Goal: Information Seeking & Learning: Learn about a topic

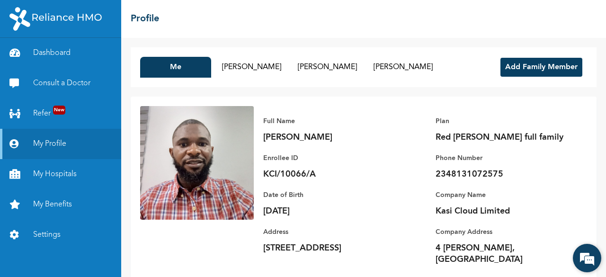
click at [590, 258] on em at bounding box center [587, 258] width 26 height 26
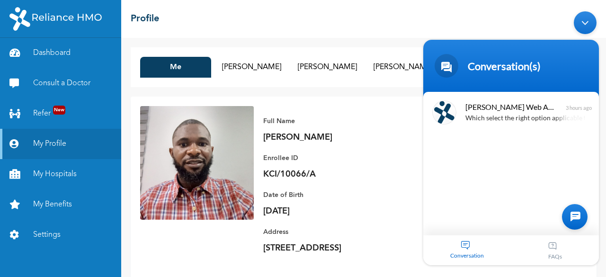
click at [558, 8] on body "Conversation(s) We're online! [PERSON_NAME] Web Assistant Which select the righ…" at bounding box center [511, 138] width 185 height 263
click at [554, 249] on div "FAQs" at bounding box center [555, 250] width 88 height 30
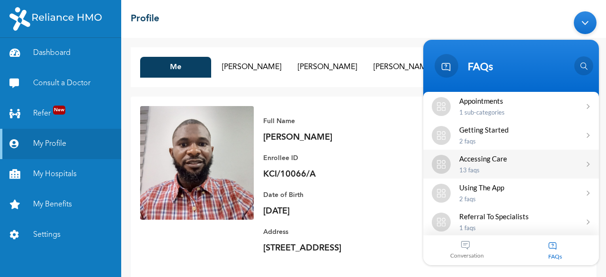
click at [565, 164] on div "Accessing Care 13 FAQs" at bounding box center [517, 163] width 117 height 19
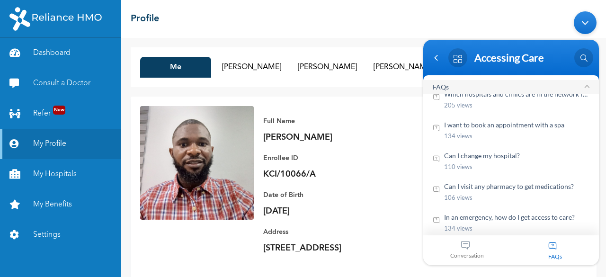
scroll to position [47, 0]
click at [502, 158] on em "Can I change my hospital?" at bounding box center [516, 154] width 145 height 10
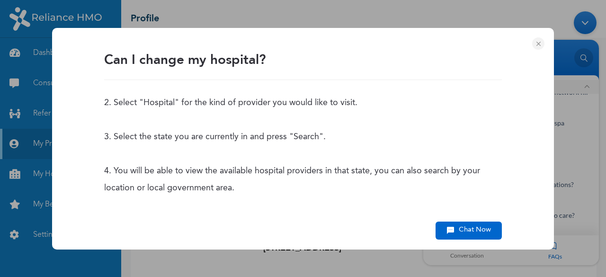
scroll to position [255, 0]
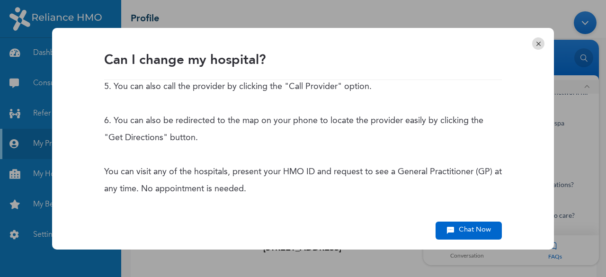
click at [535, 43] on em at bounding box center [538, 43] width 12 height 12
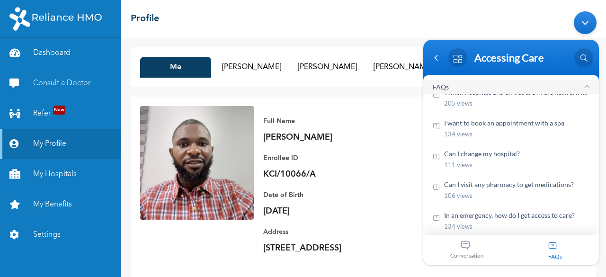
click at [531, 7] on body "Accessing Care We're online! [PERSON_NAME] Web Assistant Which select the right…" at bounding box center [511, 138] width 185 height 263
click at [529, 11] on body "Accessing Care We're online! [PERSON_NAME] Web Assistant Which select the right…" at bounding box center [511, 138] width 185 height 263
click at [439, 59] on div at bounding box center [436, 58] width 14 height 14
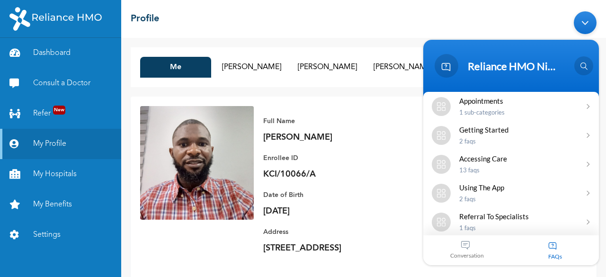
drag, startPoint x: 463, startPoint y: 18, endPoint x: 588, endPoint y: 22, distance: 124.6
click at [588, 22] on body "Reliance HMO [GEOGRAPHIC_DATA] We're online! [PERSON_NAME] Enrollee Web Assista…" at bounding box center [511, 138] width 185 height 263
click at [588, 22] on div "Minimize live chat window" at bounding box center [585, 22] width 23 height 23
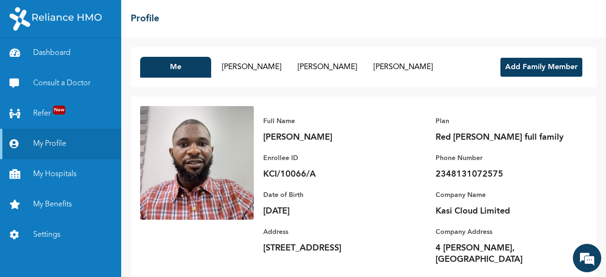
scroll to position [26, 0]
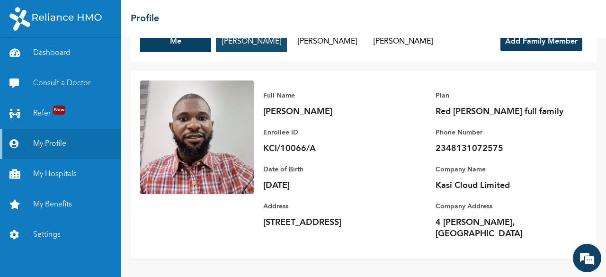
click at [243, 40] on button "[PERSON_NAME]" at bounding box center [251, 41] width 71 height 21
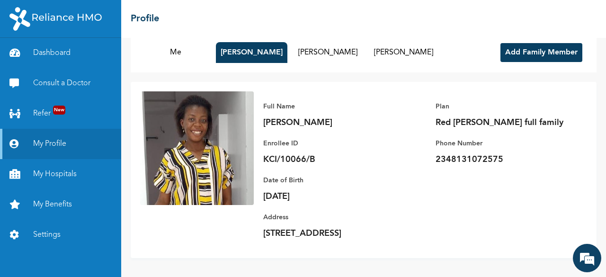
click at [145, 91] on img at bounding box center [197, 148] width 114 height 114
click at [148, 91] on img at bounding box center [197, 148] width 114 height 114
click at [61, 49] on link "Dashboard" at bounding box center [60, 53] width 121 height 30
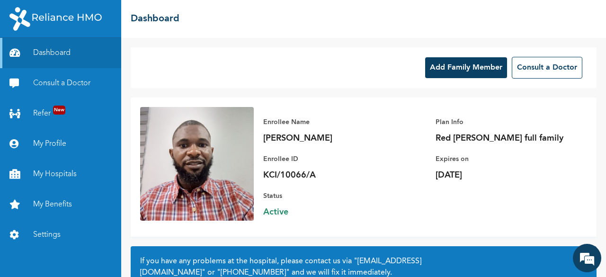
click at [369, 134] on p "[PERSON_NAME]" at bounding box center [329, 138] width 133 height 11
